Goal: Navigation & Orientation: Find specific page/section

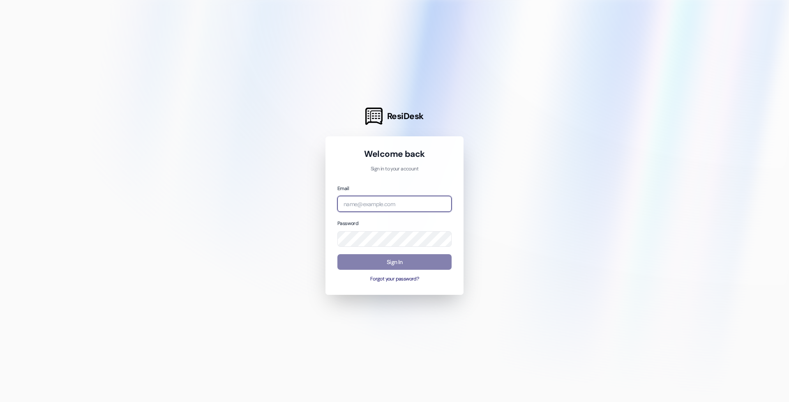
click at [365, 201] on input "email" at bounding box center [394, 204] width 114 height 16
type input "mcampbell@jagmgt.com"
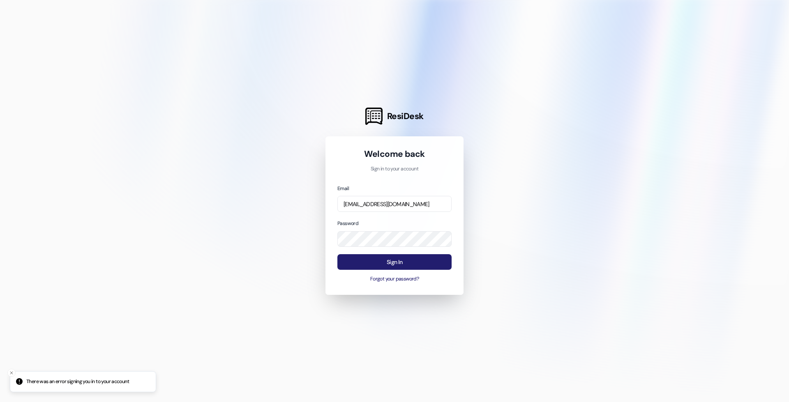
click at [404, 259] on button "Sign In" at bounding box center [394, 262] width 114 height 16
click at [411, 278] on button "Forgot your password?" at bounding box center [394, 279] width 114 height 7
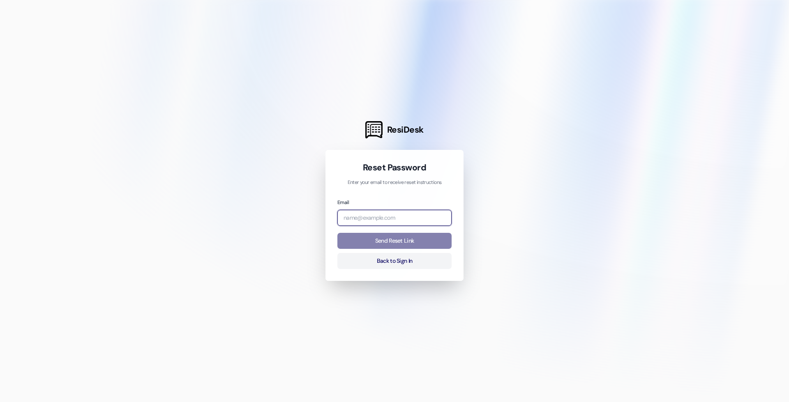
click at [407, 219] on input "email" at bounding box center [394, 218] width 114 height 16
type input "[EMAIL_ADDRESS][DOMAIN_NAME]"
click at [337, 233] on button "Send Reset Link" at bounding box center [394, 241] width 114 height 16
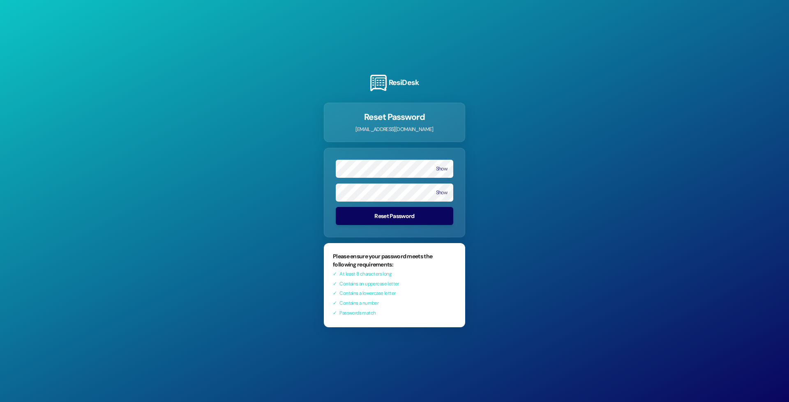
click at [398, 214] on button "Reset Password" at bounding box center [395, 216] width 118 height 18
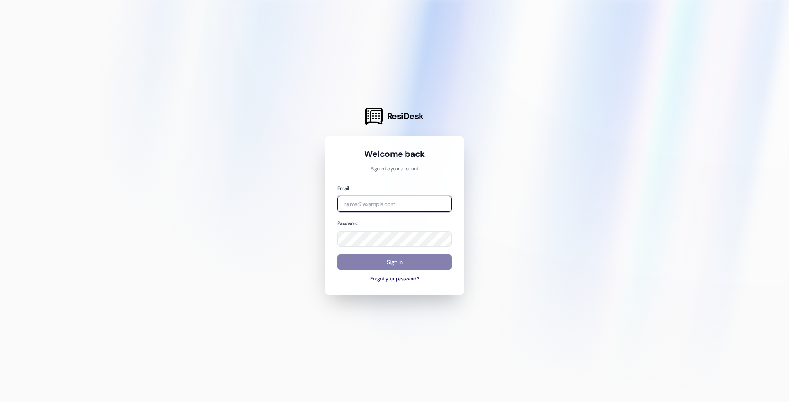
click at [358, 206] on input "email" at bounding box center [394, 204] width 114 height 16
type input "[EMAIL_ADDRESS][DOMAIN_NAME]"
click at [429, 259] on button "Sign In" at bounding box center [394, 262] width 114 height 16
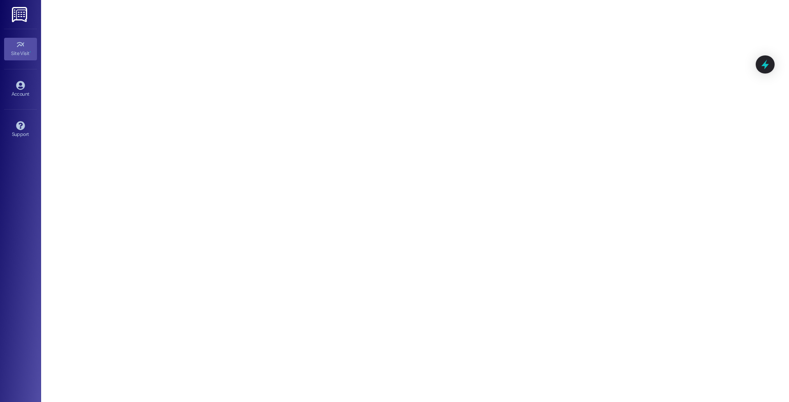
click at [20, 12] on img at bounding box center [20, 14] width 17 height 15
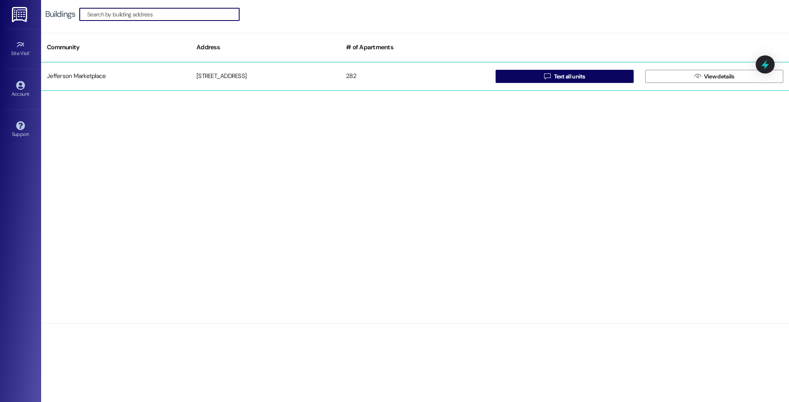
click at [702, 84] on div " View details" at bounding box center [714, 76] width 150 height 16
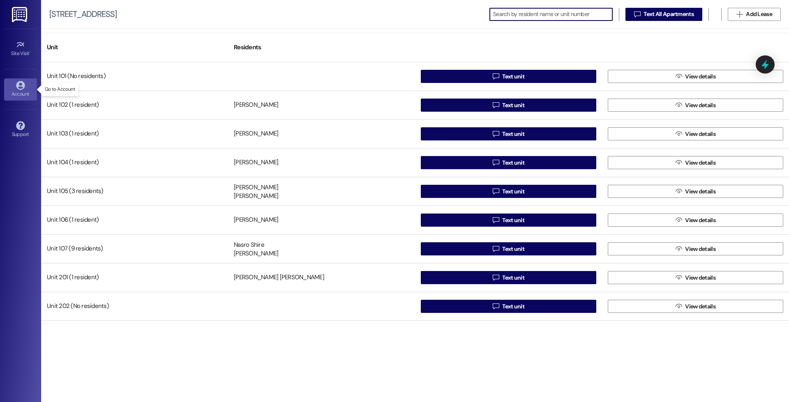
click at [18, 84] on icon at bounding box center [20, 85] width 9 height 9
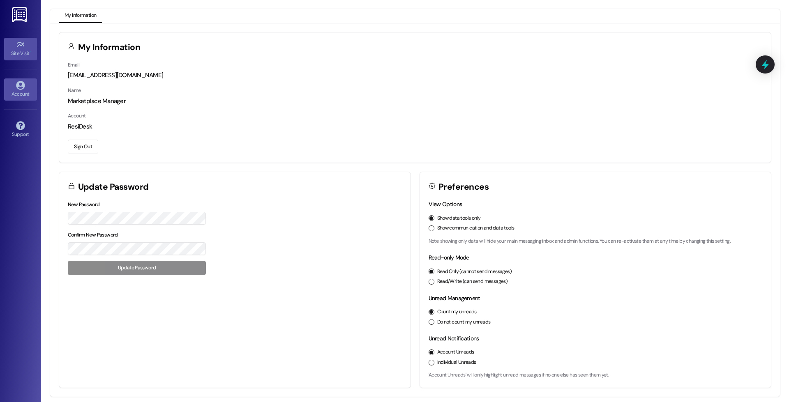
click at [22, 48] on icon at bounding box center [20, 44] width 9 height 9
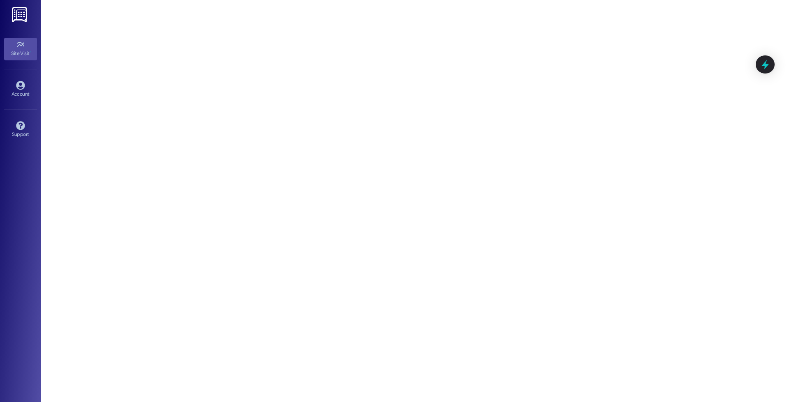
click at [23, 14] on img at bounding box center [20, 14] width 17 height 15
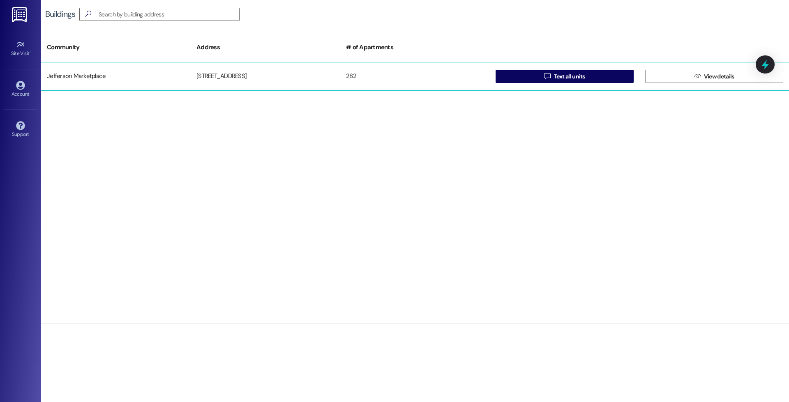
click at [308, 77] on div "[STREET_ADDRESS]" at bounding box center [266, 76] width 150 height 16
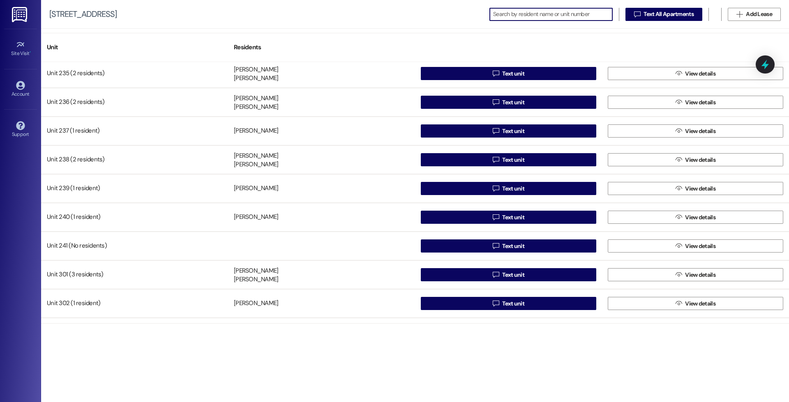
scroll to position [1192, 0]
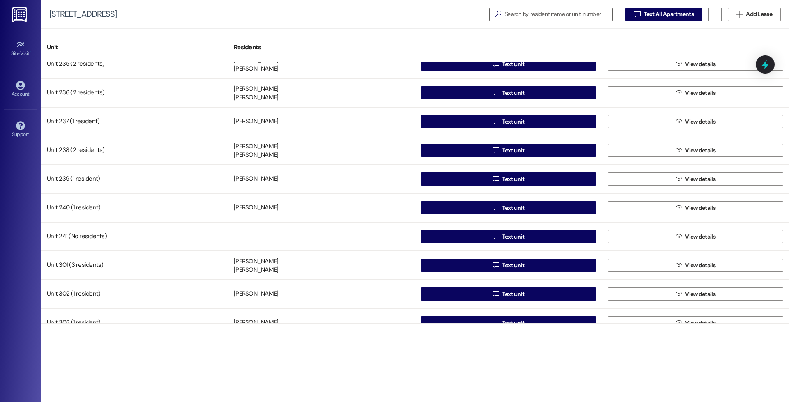
click at [15, 15] on img at bounding box center [20, 14] width 17 height 15
